Goal: Navigation & Orientation: Go to known website

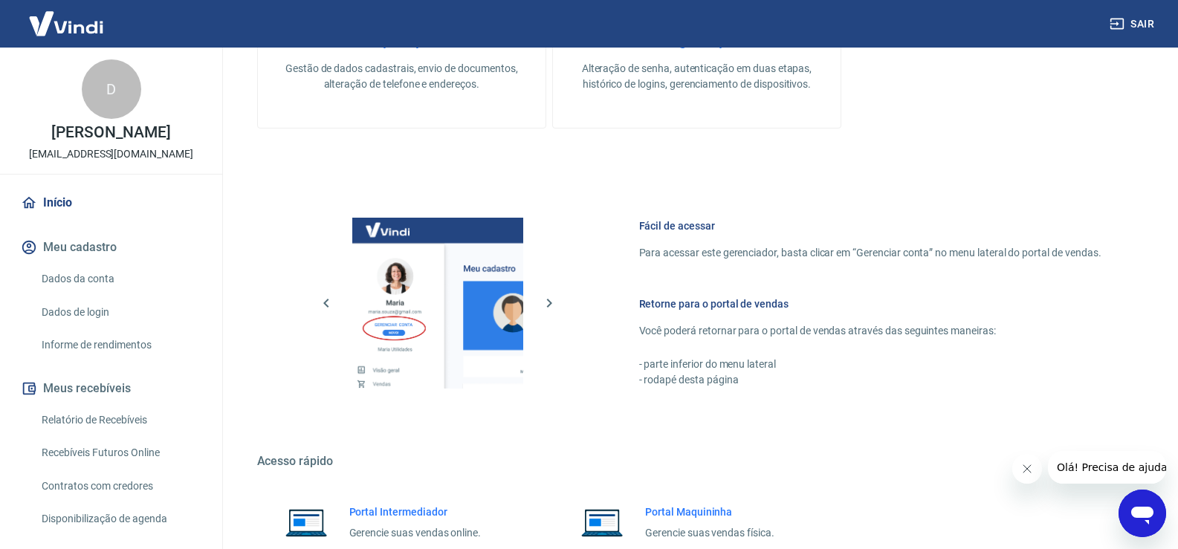
scroll to position [725, 0]
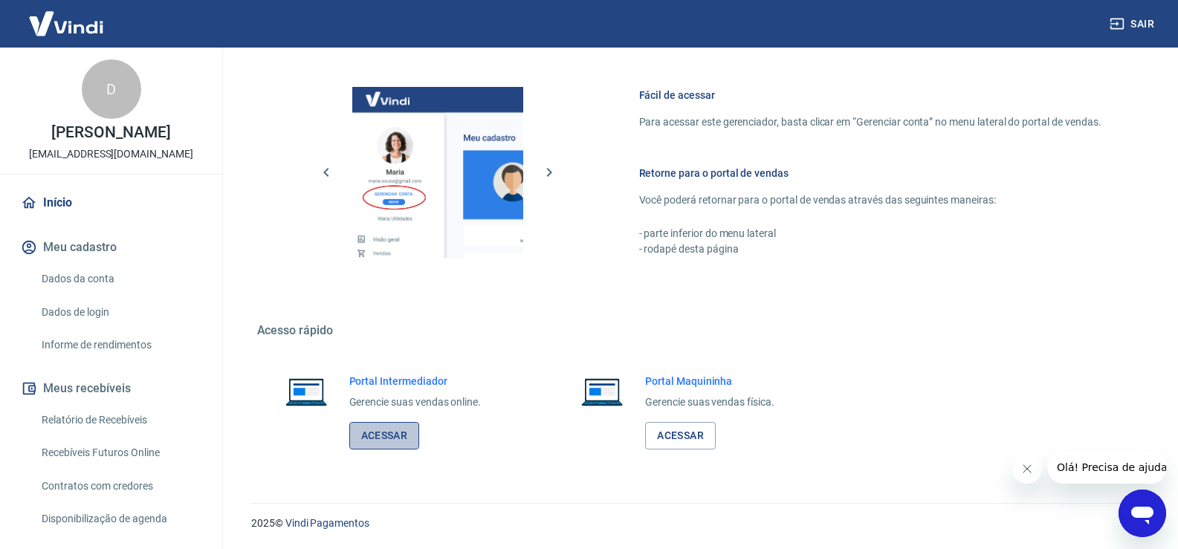
click at [402, 435] on link "Acessar" at bounding box center [384, 435] width 71 height 27
click at [396, 438] on link "Acessar" at bounding box center [384, 435] width 71 height 27
